Goal: Information Seeking & Learning: Learn about a topic

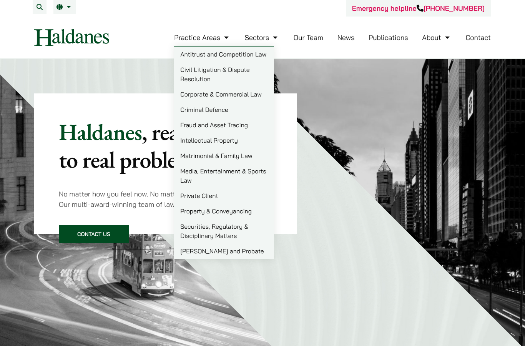
click at [250, 78] on link "Civil Litigation & Dispute Resolution" at bounding box center [224, 74] width 100 height 25
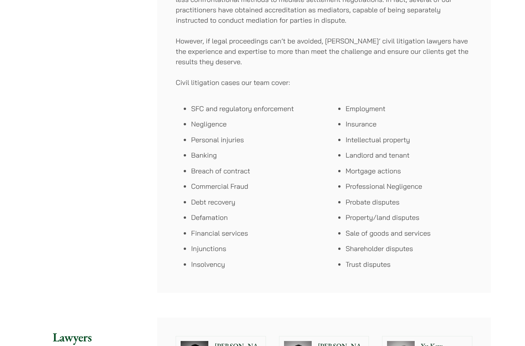
scroll to position [442, 0]
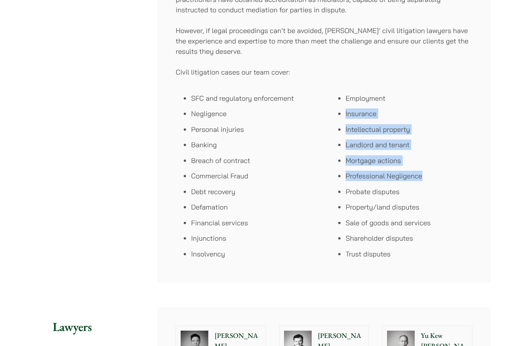
click at [464, 194] on li "Probate disputes" at bounding box center [408, 192] width 127 height 10
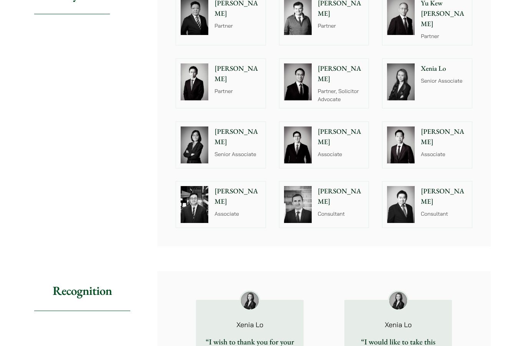
scroll to position [783, 0]
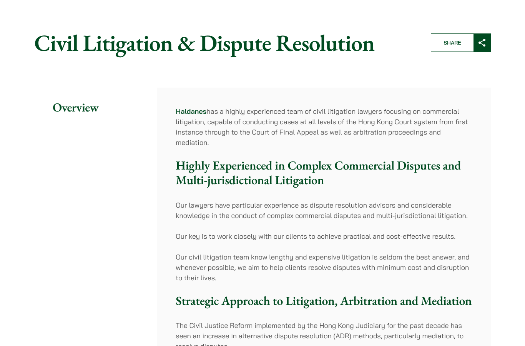
scroll to position [0, 0]
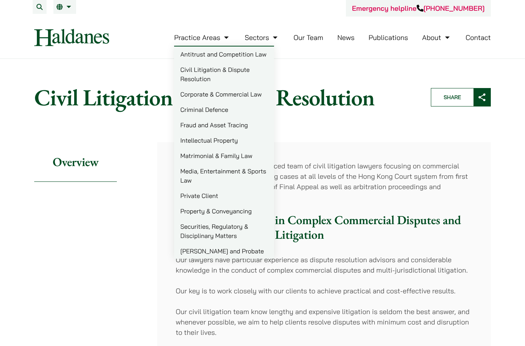
click at [253, 110] on link "Criminal Defence" at bounding box center [224, 109] width 100 height 15
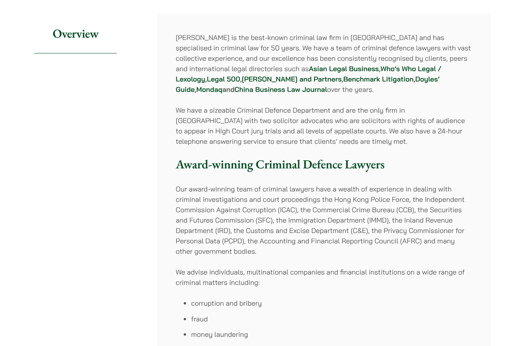
scroll to position [128, 0]
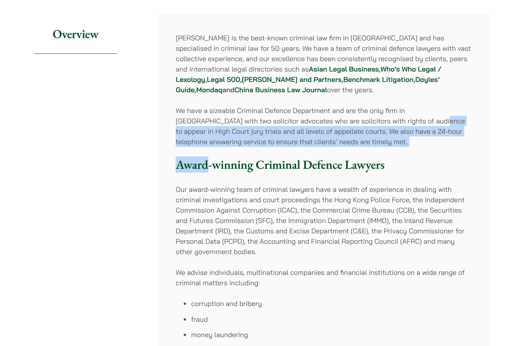
click at [414, 162] on h3 "Award-winning Criminal Defence Lawyers" at bounding box center [324, 164] width 296 height 15
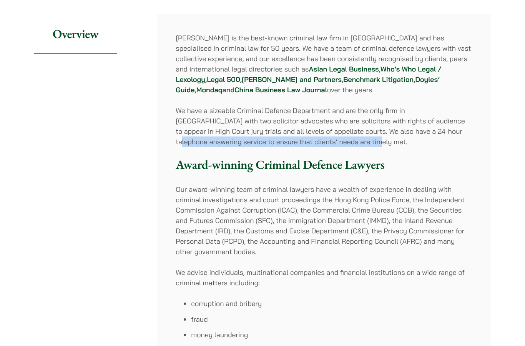
click at [420, 158] on h3 "Award-winning Criminal Defence Lawyers" at bounding box center [324, 164] width 296 height 15
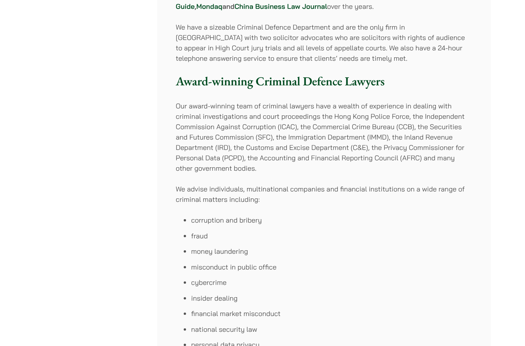
scroll to position [211, 0]
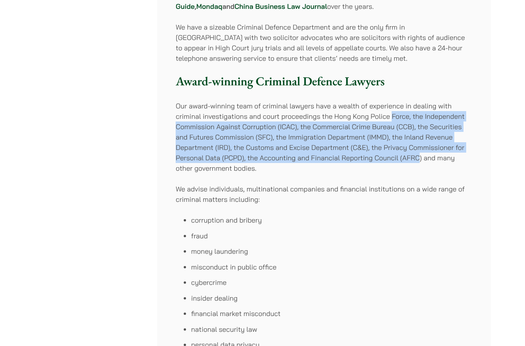
click at [393, 189] on p "We advise individuals, multinational companies and financial institutions on a …" at bounding box center [324, 194] width 296 height 21
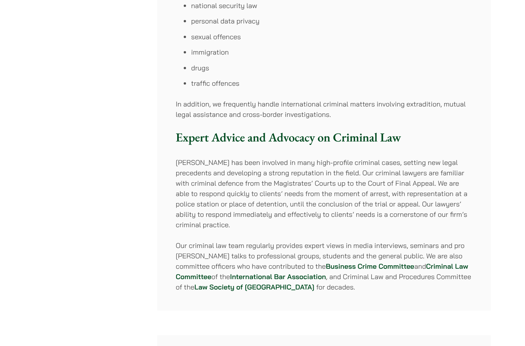
click at [385, 144] on h3 "Expert Advice and Advocacy on Criminal Law" at bounding box center [324, 137] width 296 height 15
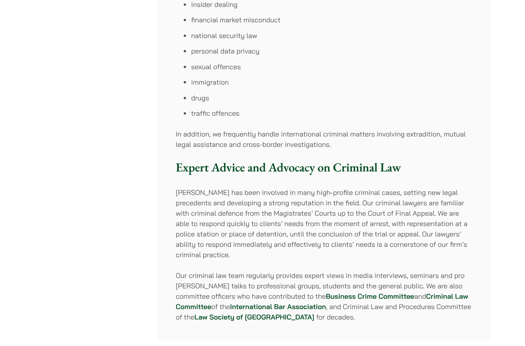
click at [385, 144] on p "In addition, we frequently handle international criminal matters involving extr…" at bounding box center [324, 139] width 296 height 21
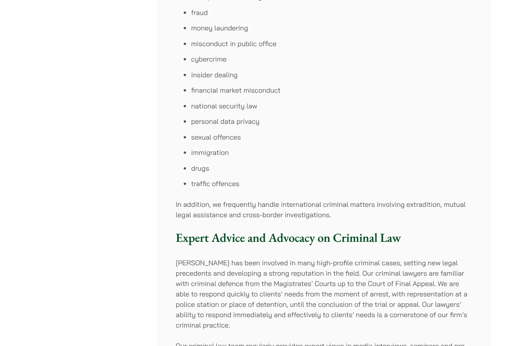
scroll to position [434, 0]
click at [387, 166] on li "drugs" at bounding box center [331, 168] width 281 height 10
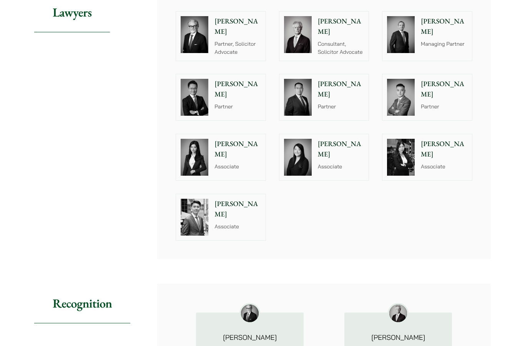
scroll to position [877, 0]
click at [439, 103] on p "Partner" at bounding box center [444, 107] width 46 height 8
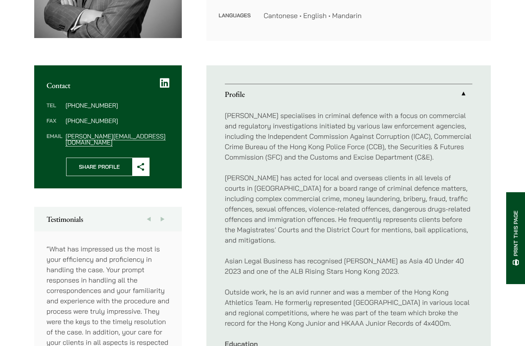
scroll to position [230, 0]
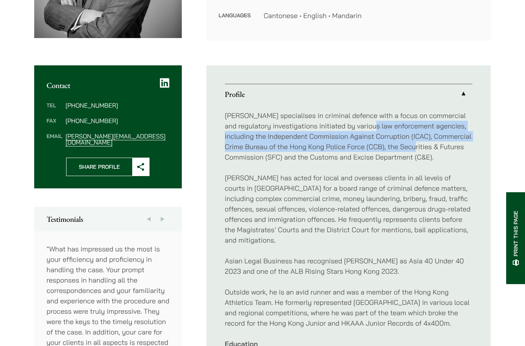
click at [419, 166] on div "Timothy specialises in criminal defence with a focus on commercial and regulato…" at bounding box center [348, 265] width 247 height 323
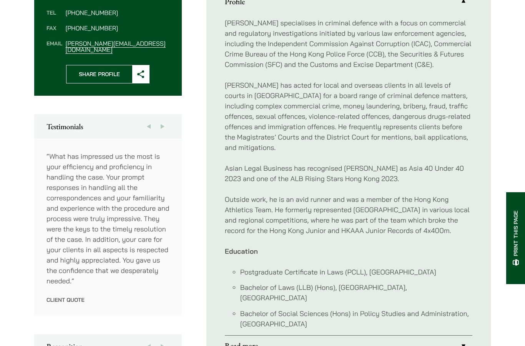
scroll to position [322, 0]
click at [417, 166] on p "Asian Legal Business has recognised Timothy as Asia 40 Under 40 2023 and one of…" at bounding box center [348, 173] width 247 height 21
click at [412, 168] on p "Asian Legal Business has recognised Timothy as Asia 40 Under 40 2023 and one of…" at bounding box center [348, 173] width 247 height 21
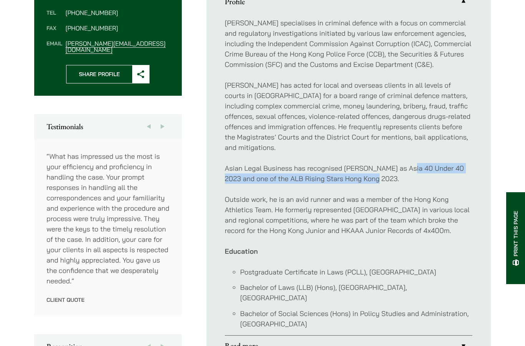
click at [403, 191] on div "Timothy specialises in criminal defence with a focus on commercial and regulato…" at bounding box center [348, 173] width 247 height 323
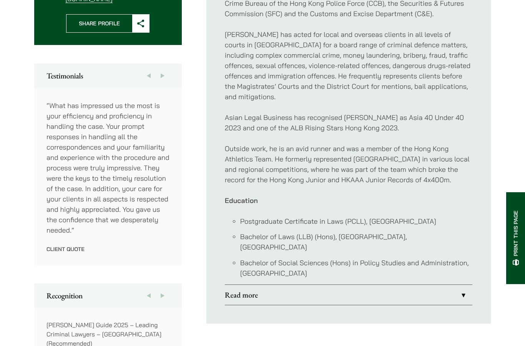
scroll to position [373, 0]
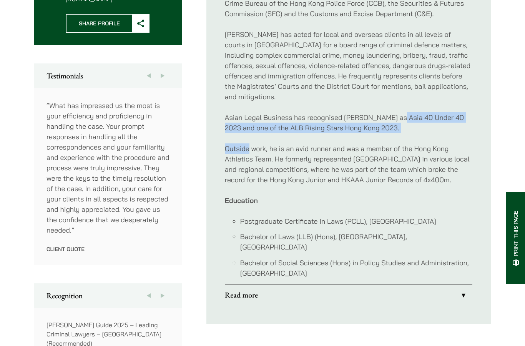
click at [403, 160] on p "Outside work, he is an avid runner and was a member of the Hong Kong Athletics …" at bounding box center [348, 163] width 247 height 41
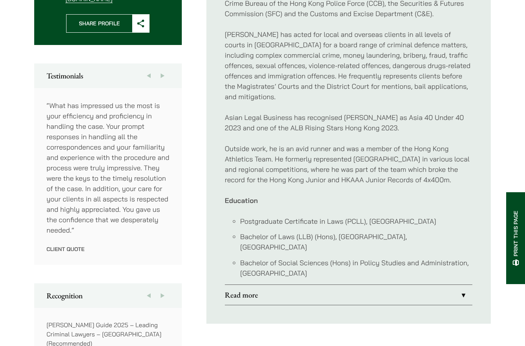
click at [401, 157] on p "Outside work, he is an avid runner and was a member of the Hong Kong Athletics …" at bounding box center [348, 163] width 247 height 41
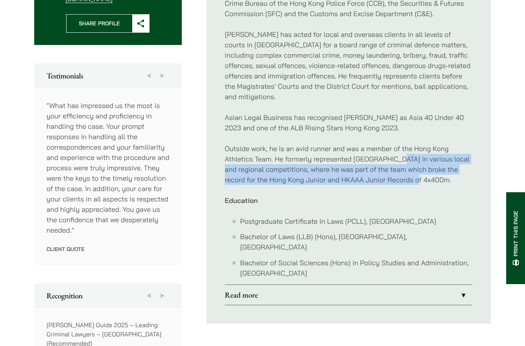
click at [399, 196] on p "Education" at bounding box center [348, 200] width 247 height 10
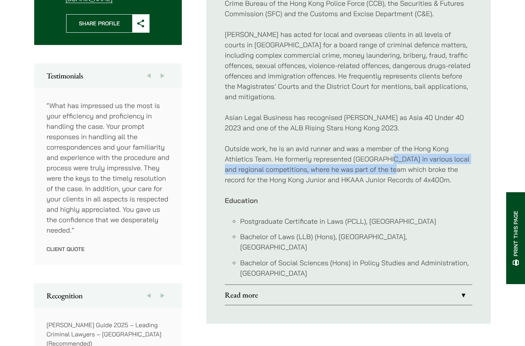
click at [390, 189] on div "Timothy specialises in criminal defence with a focus on commercial and regulato…" at bounding box center [348, 122] width 247 height 323
click at [395, 197] on p "Education" at bounding box center [348, 200] width 247 height 10
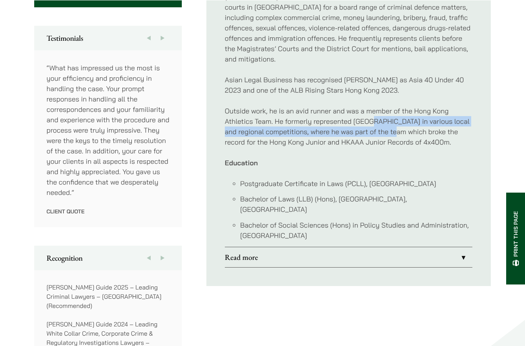
scroll to position [411, 0]
click at [399, 228] on li "Bachelor of Social Sciences (Hons) in Policy Studies and Administration, City U…" at bounding box center [356, 230] width 232 height 21
click at [425, 227] on li "Bachelor of Social Sciences (Hons) in Policy Studies and Administration, City U…" at bounding box center [356, 230] width 232 height 21
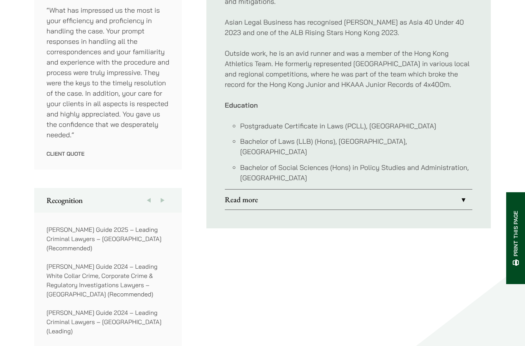
click at [399, 195] on link "Read more" at bounding box center [348, 199] width 247 height 20
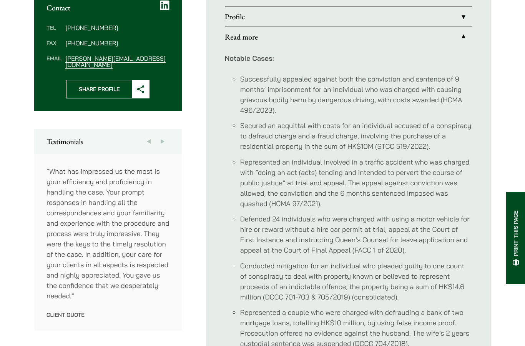
scroll to position [298, 0]
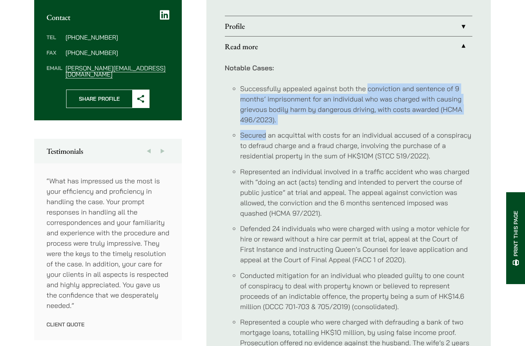
click at [399, 144] on li "Secured an acquittal with costs for an individual accused of a conspiracy to de…" at bounding box center [356, 145] width 232 height 31
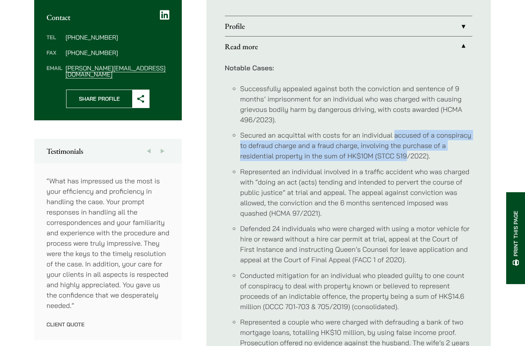
click at [396, 169] on li "Represented an individual involved in a traffic accident who was charged with “…" at bounding box center [356, 192] width 232 height 52
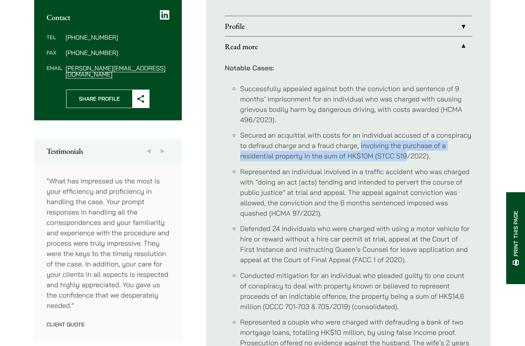
click at [392, 175] on li "Represented an individual involved in a traffic accident who was charged with “…" at bounding box center [356, 192] width 232 height 52
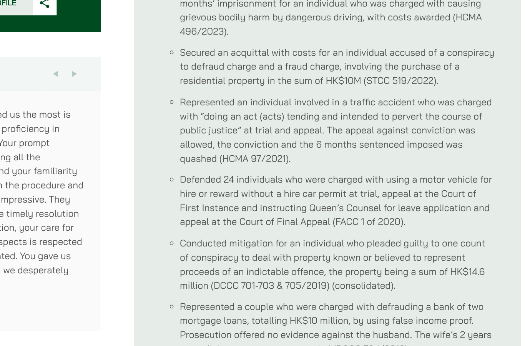
scroll to position [325, 0]
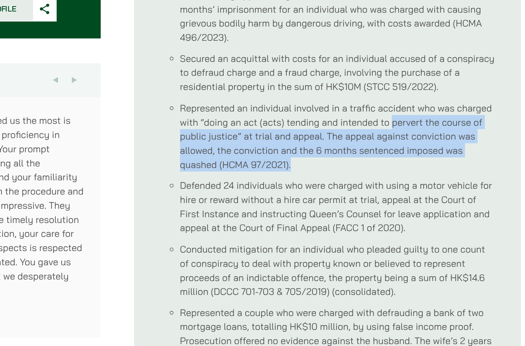
click at [311, 139] on li "Represented an individual involved in a traffic accident who was charged with “…" at bounding box center [356, 165] width 232 height 52
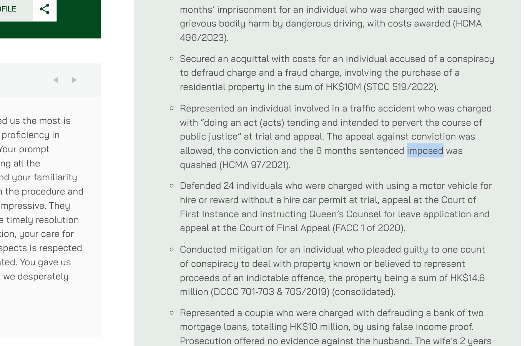
click at [305, 126] on ul "Successfully appealed against both the conviction and sentence of 9 months’ imp…" at bounding box center [348, 297] width 247 height 482
click at [302, 127] on ul "Successfully appealed against both the conviction and sentence of 9 months’ imp…" at bounding box center [348, 297] width 247 height 482
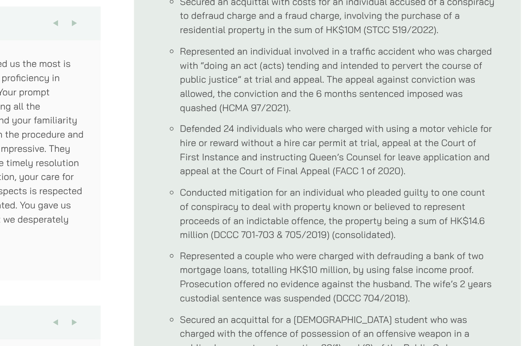
scroll to position [364, 0]
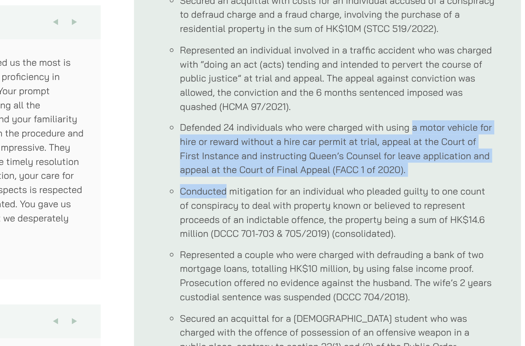
click at [301, 204] on li "Conducted mitigation for an individual who pleaded guilty to one count of consp…" at bounding box center [356, 224] width 232 height 41
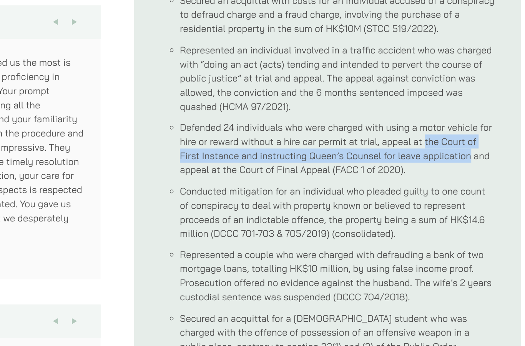
click at [315, 133] on ul "Successfully appealed against both the conviction and sentence of 9 months’ imp…" at bounding box center [348, 258] width 247 height 482
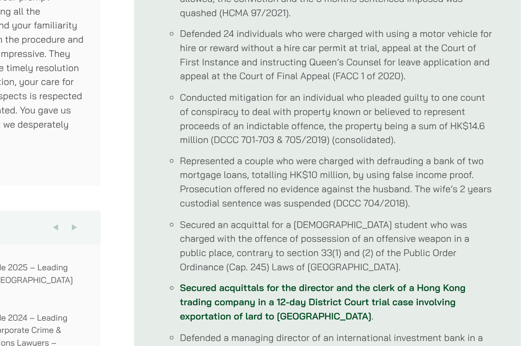
scroll to position [432, 0]
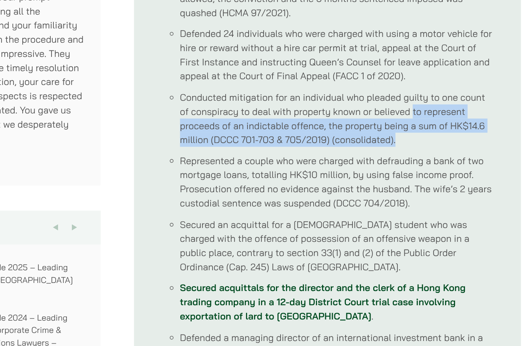
click at [306, 182] on li "Represented a couple who were charged with defrauding a bank of two mortgage lo…" at bounding box center [356, 202] width 232 height 41
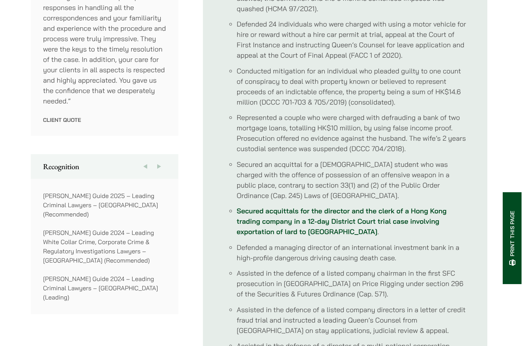
scroll to position [481, 0]
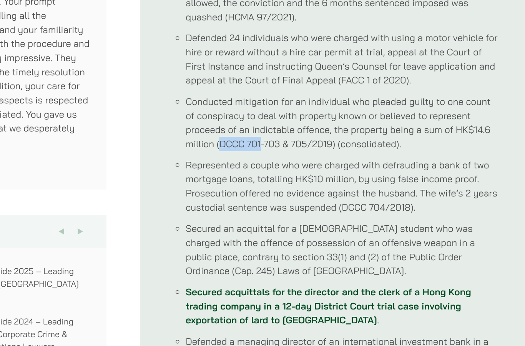
copy li "DCCC 701"
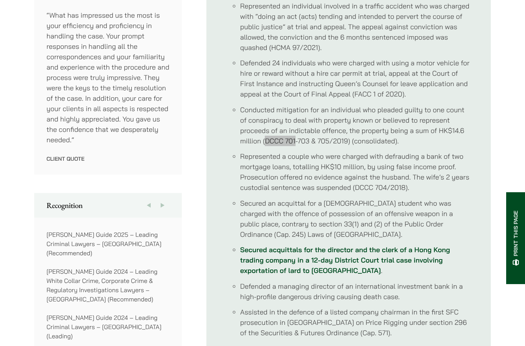
scroll to position [463, 0]
copy li "DCCC 704/2018"
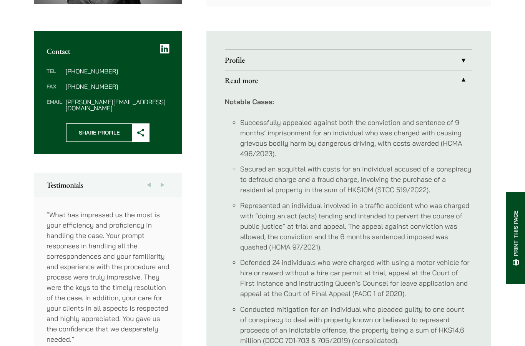
scroll to position [256, 0]
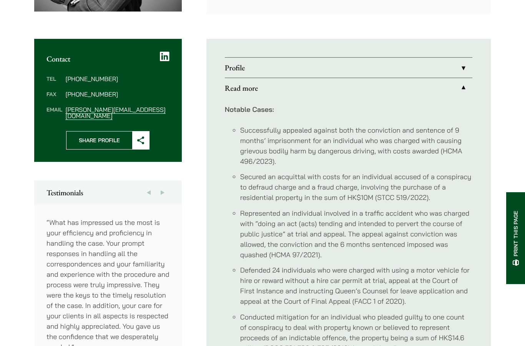
click at [462, 88] on link "Read more" at bounding box center [348, 88] width 247 height 20
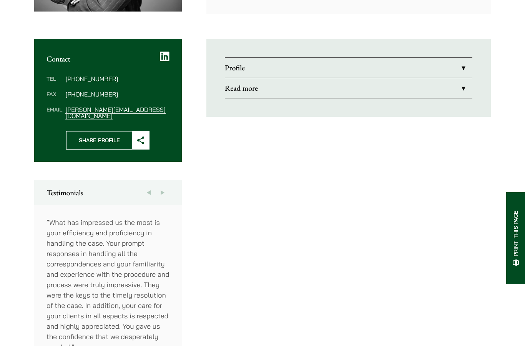
click at [465, 88] on link "Read more" at bounding box center [348, 88] width 247 height 20
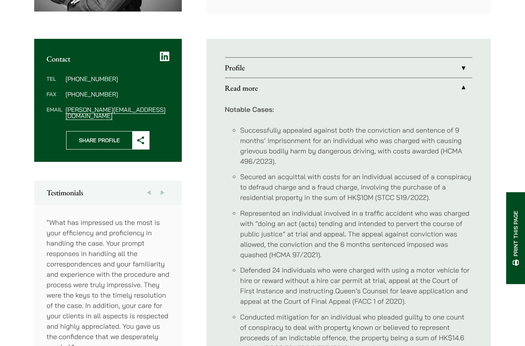
click at [423, 145] on li "Successfully appealed against both the conviction and sentence of 9 months’ imp…" at bounding box center [356, 145] width 232 height 41
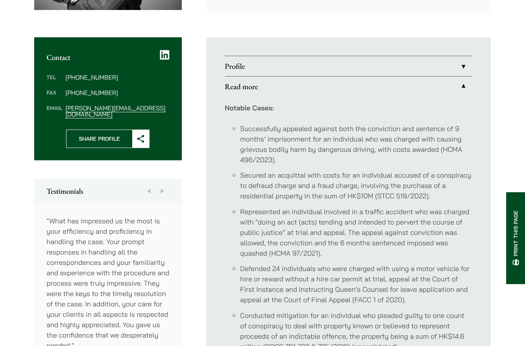
click at [458, 152] on li "Successfully appealed against both the conviction and sentence of 9 months’ imp…" at bounding box center [356, 144] width 232 height 41
click at [449, 178] on li "Secured an acquittal with costs for an individual accused of a conspiracy to de…" at bounding box center [356, 185] width 232 height 31
click at [444, 187] on li "Secured an acquittal with costs for an individual accused of a conspiracy to de…" at bounding box center [356, 185] width 232 height 31
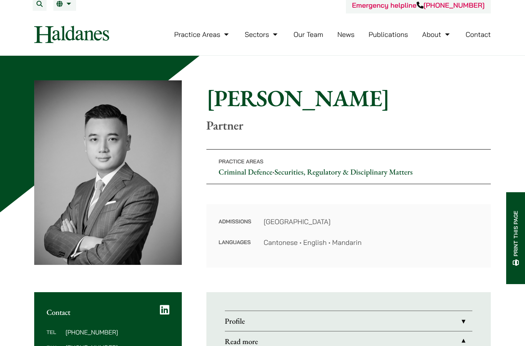
scroll to position [2, 0]
